Goal: Task Accomplishment & Management: Use online tool/utility

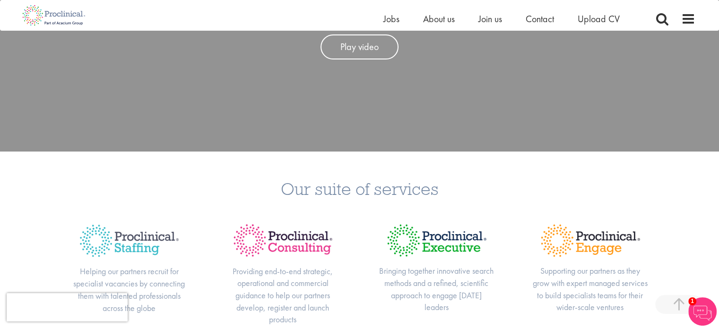
scroll to position [331, 0]
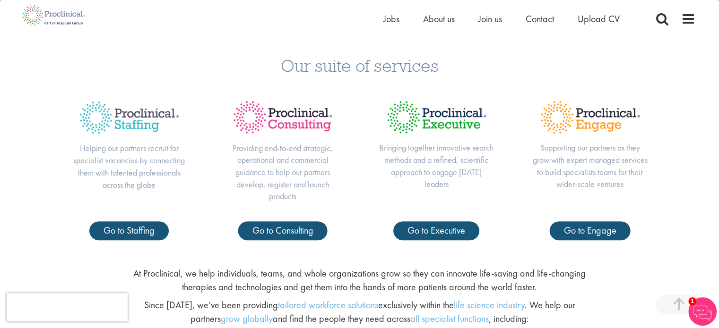
click at [690, 100] on div "Our suite of services Helping our partners recruit for specialist vacancies by …" at bounding box center [359, 143] width 719 height 231
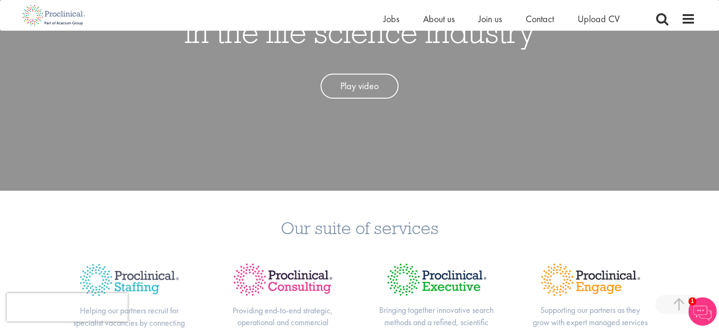
scroll to position [0, 0]
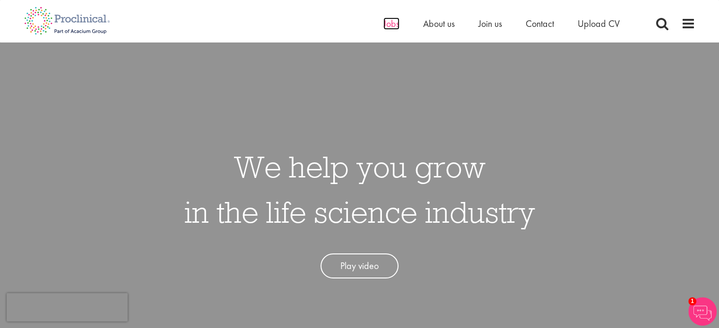
click at [386, 27] on span "Jobs" at bounding box center [391, 23] width 16 height 12
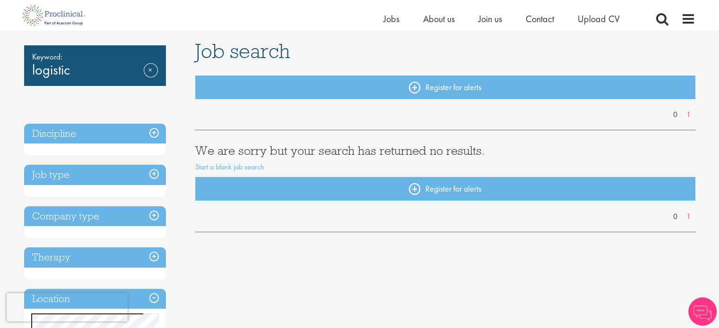
scroll to position [142, 0]
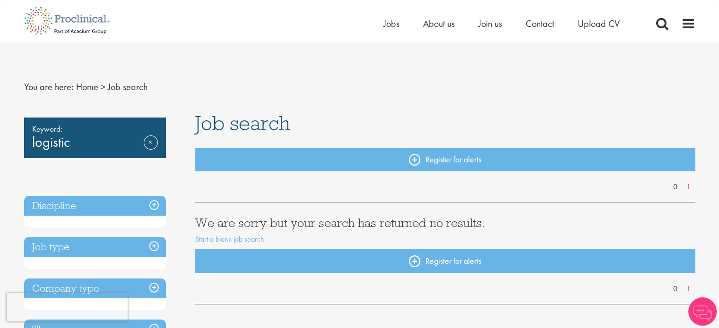
click at [91, 202] on h3 "Discipline" at bounding box center [95, 206] width 142 height 20
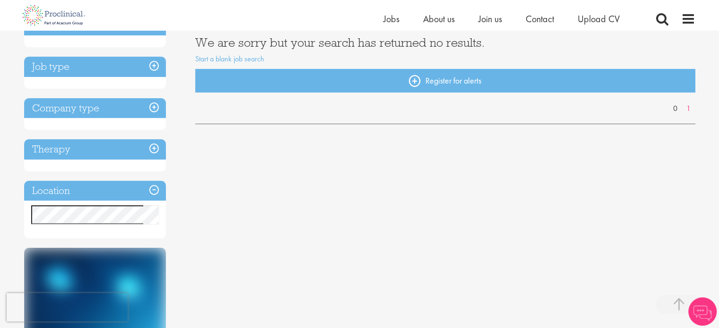
scroll to position [47, 0]
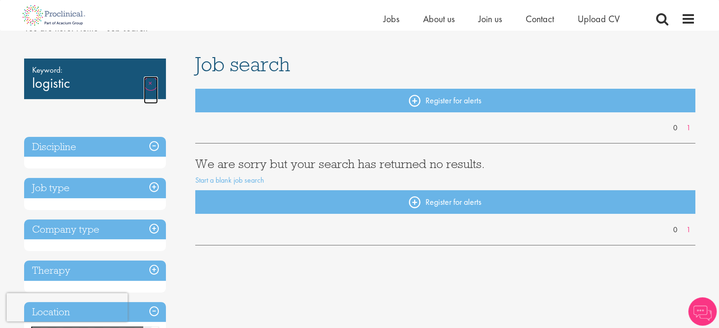
click at [153, 79] on link "Remove" at bounding box center [151, 90] width 14 height 27
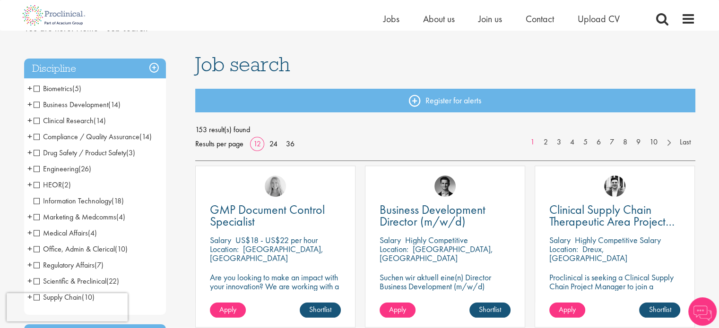
scroll to position [94, 0]
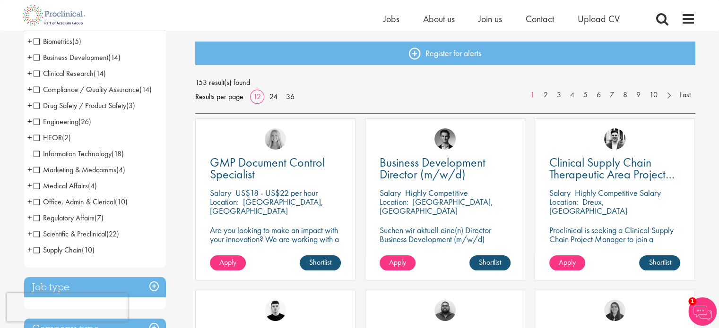
click at [37, 250] on span "Supply Chain" at bounding box center [58, 250] width 48 height 10
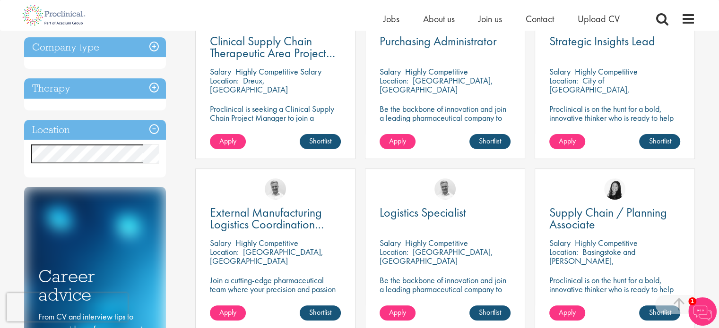
scroll to position [236, 0]
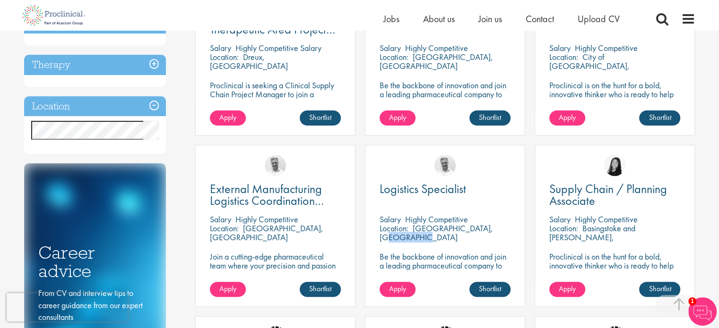
drag, startPoint x: 414, startPoint y: 228, endPoint x: 443, endPoint y: 231, distance: 29.0
click at [443, 231] on p "Solothurn, Switzerland" at bounding box center [435, 233] width 113 height 20
copy p "Solothurn"
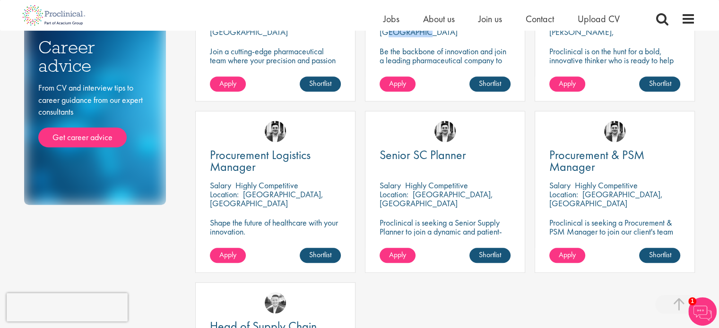
scroll to position [331, 0]
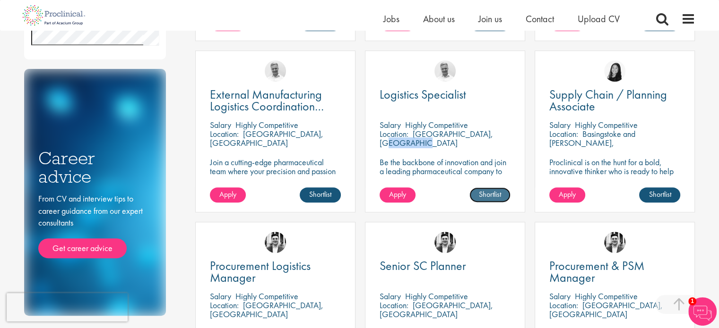
click at [487, 193] on link "Shortlist" at bounding box center [489, 195] width 41 height 15
click at [487, 193] on link "Shortlisted" at bounding box center [486, 195] width 49 height 15
click at [441, 129] on p "Solothurn, Switzerland" at bounding box center [435, 139] width 113 height 20
click at [447, 64] on img at bounding box center [444, 70] width 21 height 21
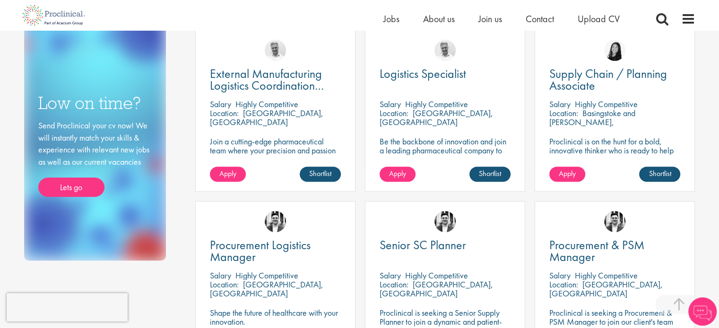
scroll to position [356, 0]
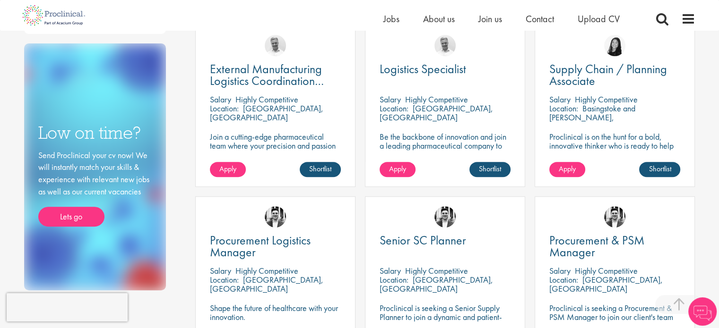
click at [422, 143] on p "Be the backbone of innovation and join a leading pharmaceutical company to help…" at bounding box center [444, 150] width 131 height 36
click at [421, 149] on p "Be the backbone of innovation and join a leading pharmaceutical company to help…" at bounding box center [444, 150] width 131 height 36
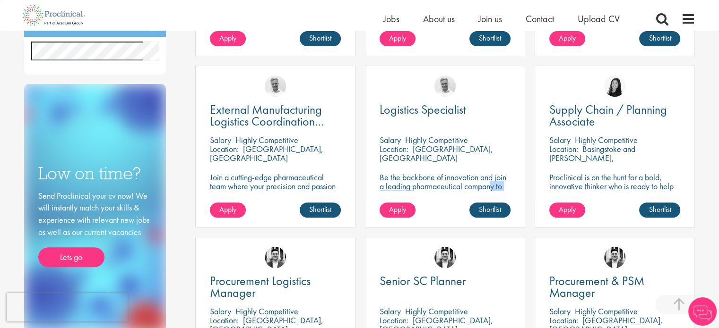
scroll to position [215, 0]
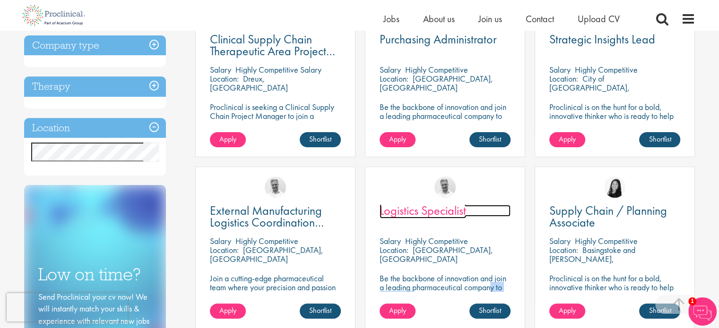
click at [417, 216] on span "Logistics Specialist" at bounding box center [422, 211] width 86 height 16
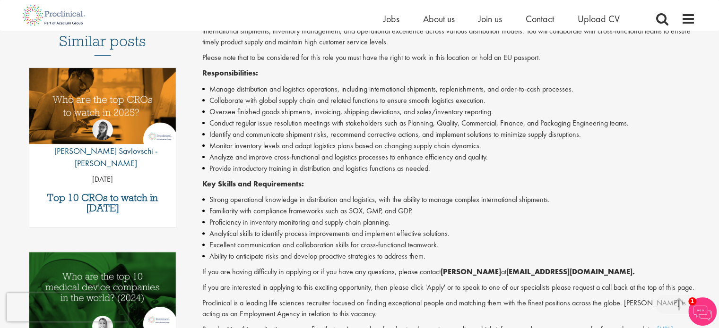
scroll to position [331, 0]
